Goal: Task Accomplishment & Management: Use online tool/utility

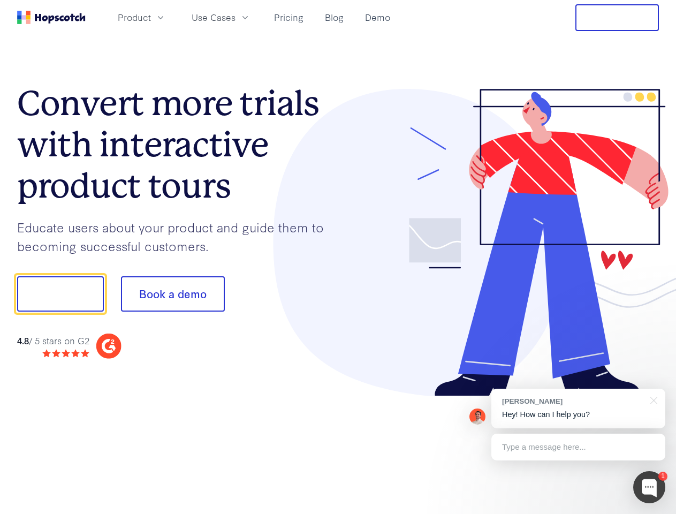
click at [338, 257] on div at bounding box center [498, 243] width 321 height 308
click at [151, 17] on span "Product" at bounding box center [134, 17] width 33 height 13
click at [235, 17] on span "Use Cases" at bounding box center [214, 17] width 44 height 13
click at [617, 18] on button "Free Trial" at bounding box center [616, 17] width 83 height 27
click at [60, 294] on button "Show me!" at bounding box center [60, 293] width 87 height 35
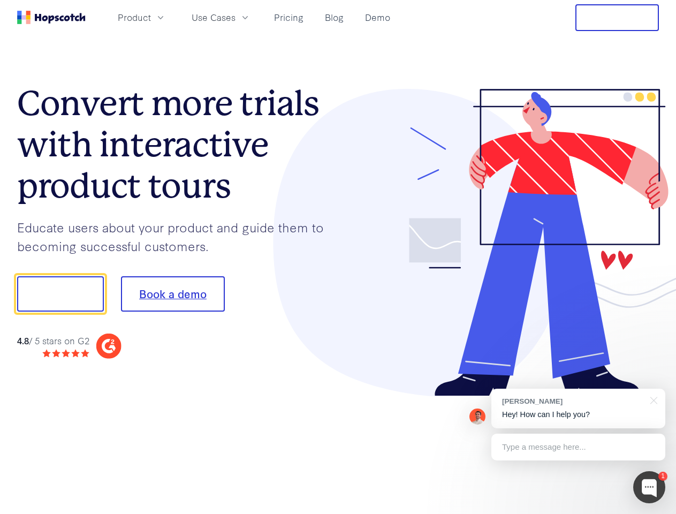
click at [172, 294] on button "Book a demo" at bounding box center [173, 293] width 104 height 35
click at [649, 487] on div at bounding box center [649, 487] width 32 height 32
click at [578, 408] on div "[PERSON_NAME] Hey! How can I help you?" at bounding box center [578, 408] width 174 height 40
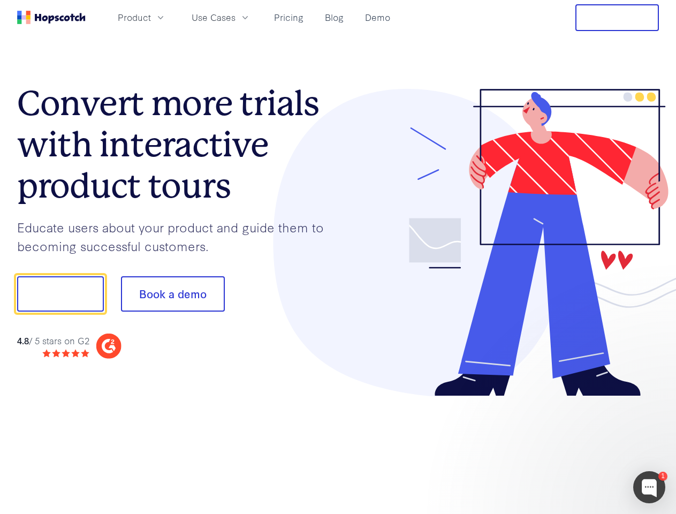
click at [652, 513] on div "1 [PERSON_NAME] Hey! How can I help you? Type a message here... Free live chat …" at bounding box center [338, 514] width 676 height 0
click at [578, 447] on div at bounding box center [564, 363] width 201 height 213
